Goal: Information Seeking & Learning: Learn about a topic

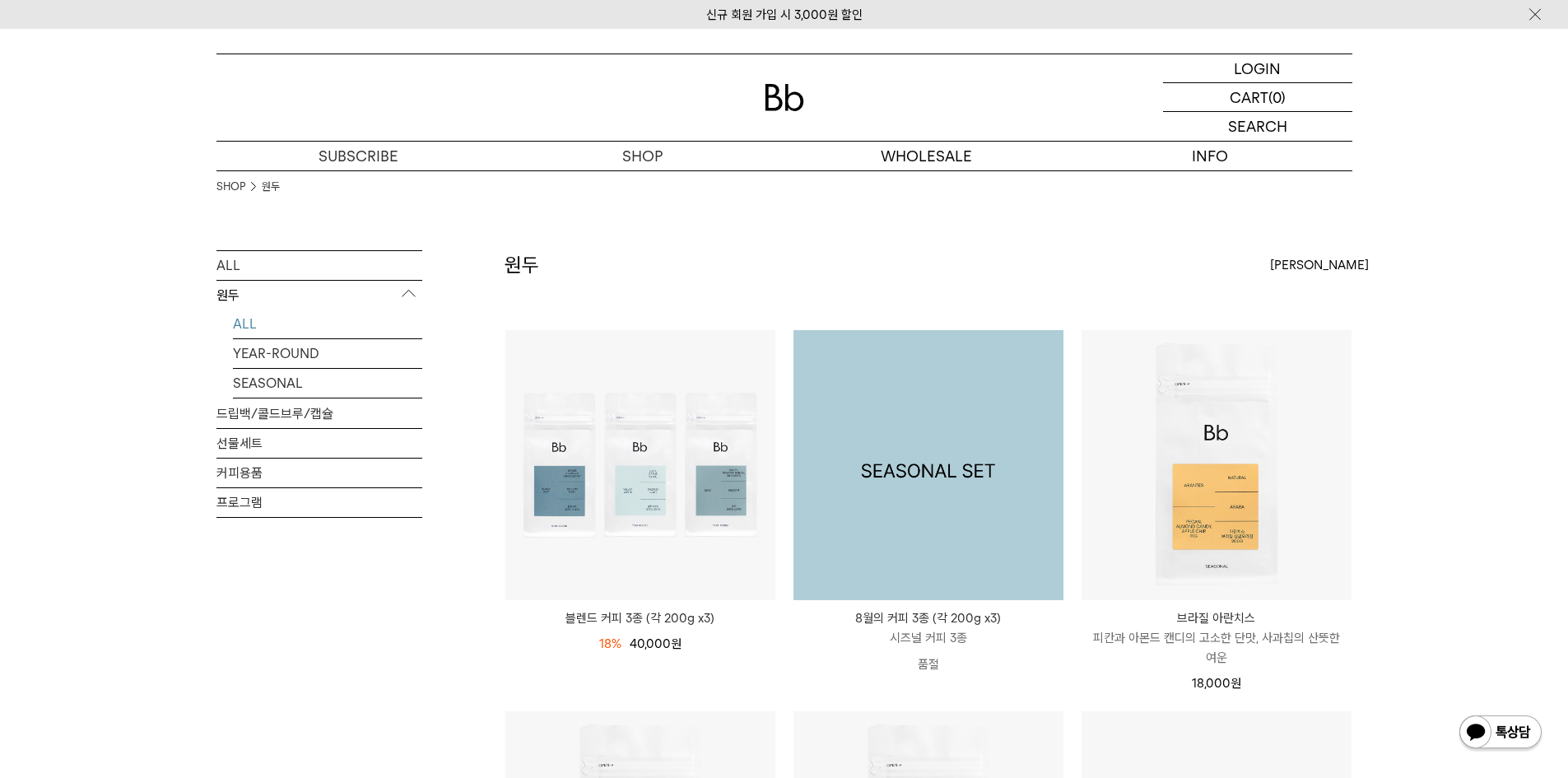
click at [1019, 472] on img at bounding box center [928, 464] width 270 height 270
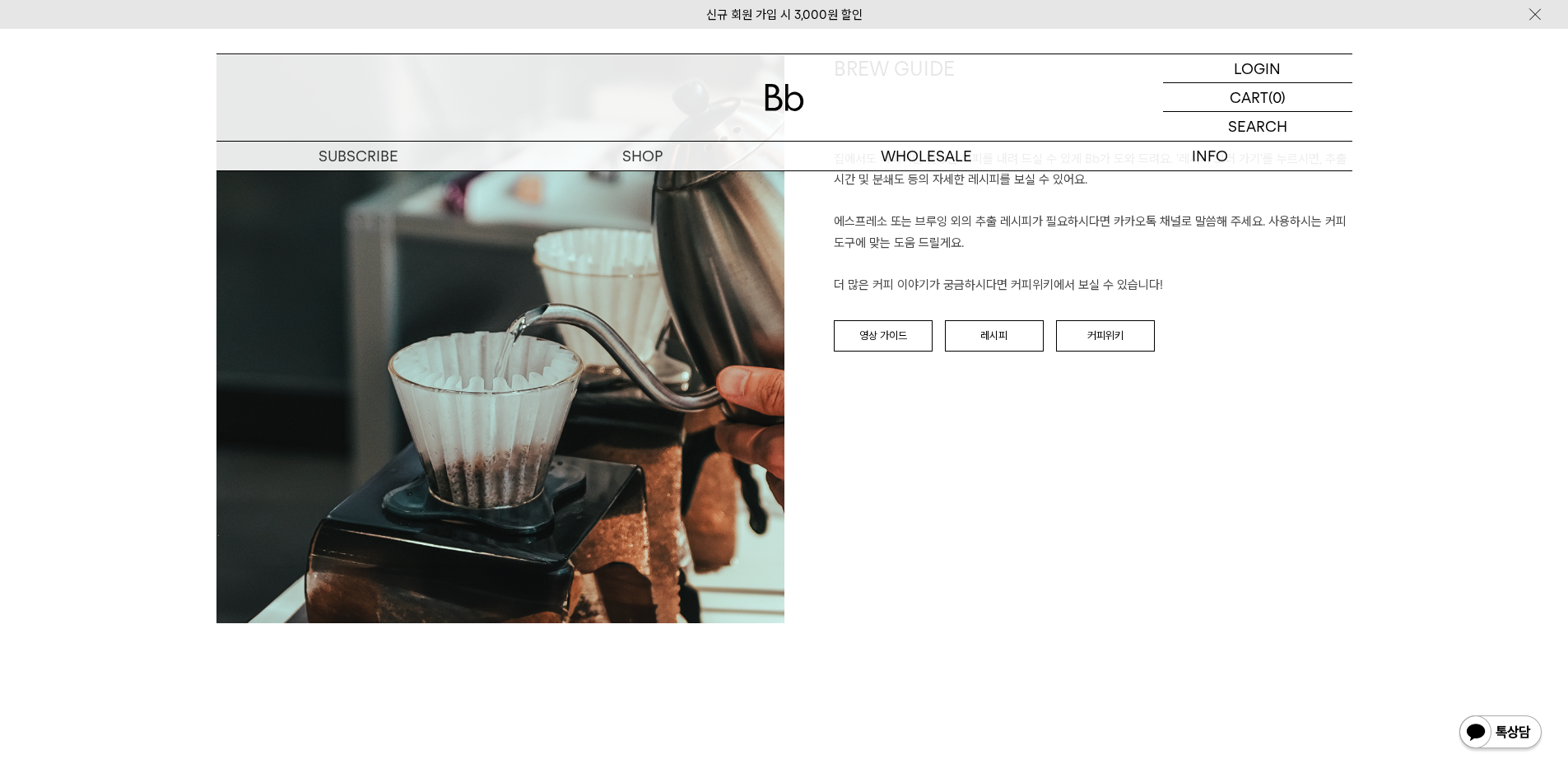
scroll to position [3045, 0]
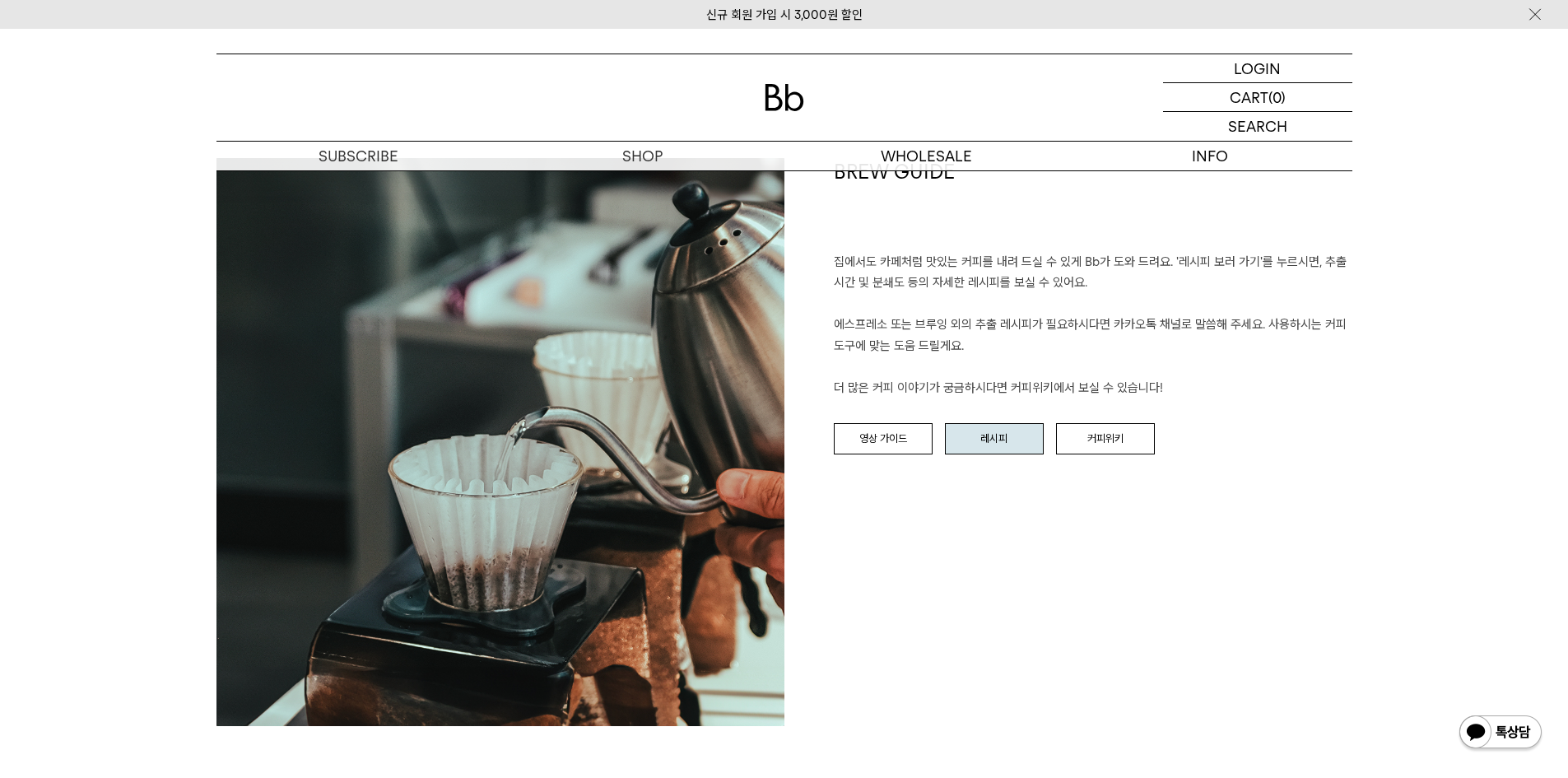
click at [1024, 446] on link "레시피" at bounding box center [994, 439] width 99 height 31
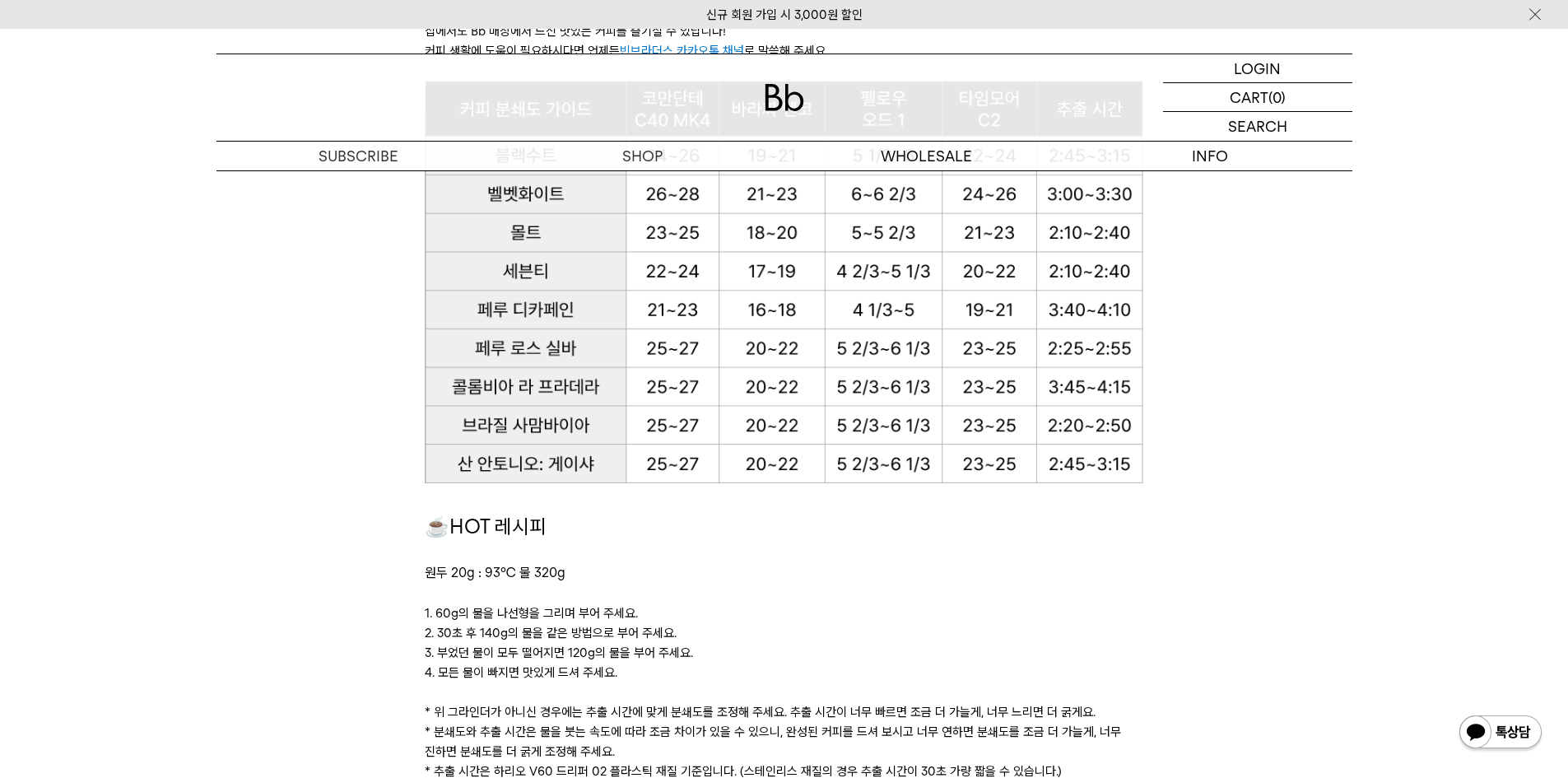
scroll to position [987, 0]
